Goal: Use online tool/utility: Utilize a website feature to perform a specific function

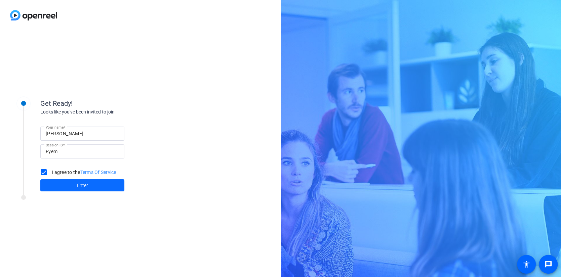
click at [80, 188] on span "Enter" at bounding box center [82, 185] width 11 height 7
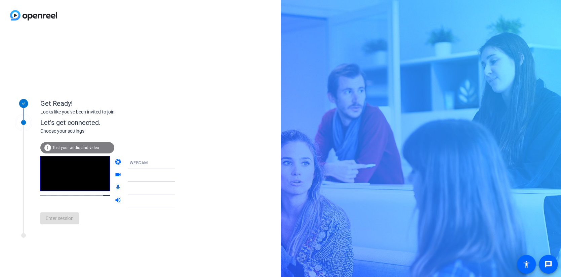
click at [66, 150] on span "Test your audio and video" at bounding box center [75, 148] width 47 height 5
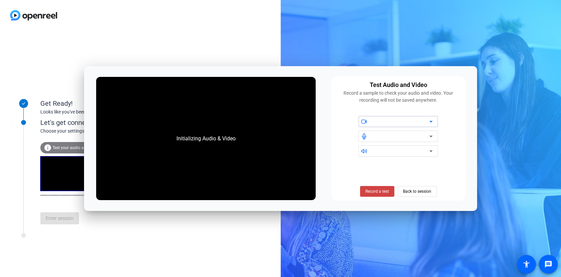
click at [435, 123] on div at bounding box center [399, 121] width 80 height 11
click at [432, 121] on icon at bounding box center [431, 122] width 8 height 8
click at [373, 194] on span "Record a test" at bounding box center [378, 192] width 24 height 6
click at [433, 123] on icon at bounding box center [431, 122] width 8 height 8
click at [432, 159] on div "Test Audio and Video Record a sample to check your audio and video. Your record…" at bounding box center [398, 138] width 135 height 125
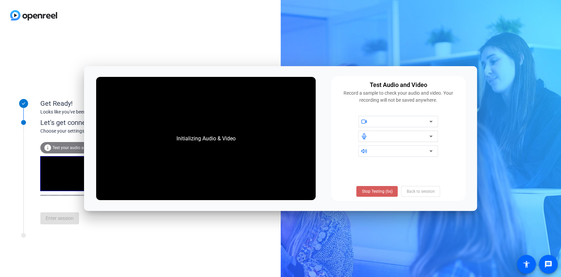
click at [386, 193] on span "Stop Testing (6s)" at bounding box center [377, 192] width 31 height 6
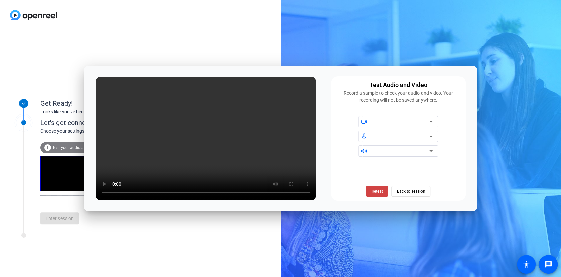
click at [365, 192] on div "Retest Back to session" at bounding box center [398, 179] width 126 height 35
click at [433, 122] on icon at bounding box center [431, 122] width 8 height 8
click at [370, 120] on div at bounding box center [396, 121] width 74 height 11
click at [363, 121] on icon at bounding box center [364, 122] width 6 height 6
click at [433, 123] on icon at bounding box center [431, 122] width 8 height 8
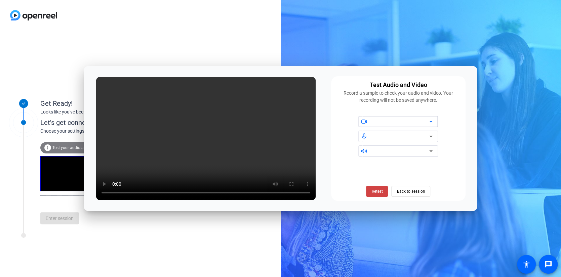
click at [429, 122] on icon at bounding box center [431, 122] width 8 height 8
click at [373, 192] on span "Retest" at bounding box center [377, 192] width 11 height 6
click at [382, 193] on span "Retest" at bounding box center [377, 192] width 11 height 6
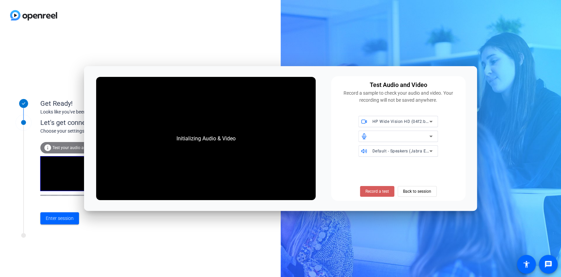
click at [379, 190] on span "Record a test" at bounding box center [378, 192] width 24 height 6
click at [372, 188] on span at bounding box center [377, 192] width 41 height 16
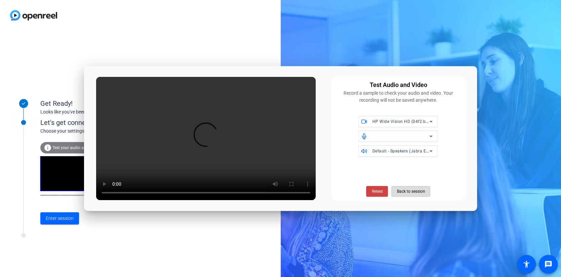
click at [407, 194] on span "Back to session" at bounding box center [411, 191] width 28 height 13
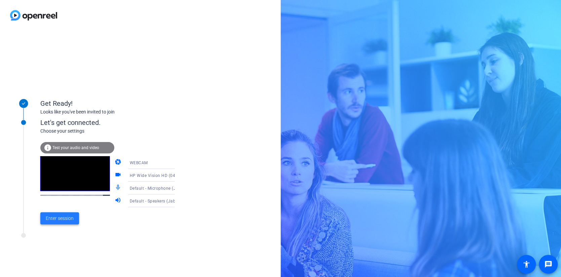
click at [52, 215] on span "Enter session" at bounding box center [60, 218] width 28 height 7
